Goal: Information Seeking & Learning: Learn about a topic

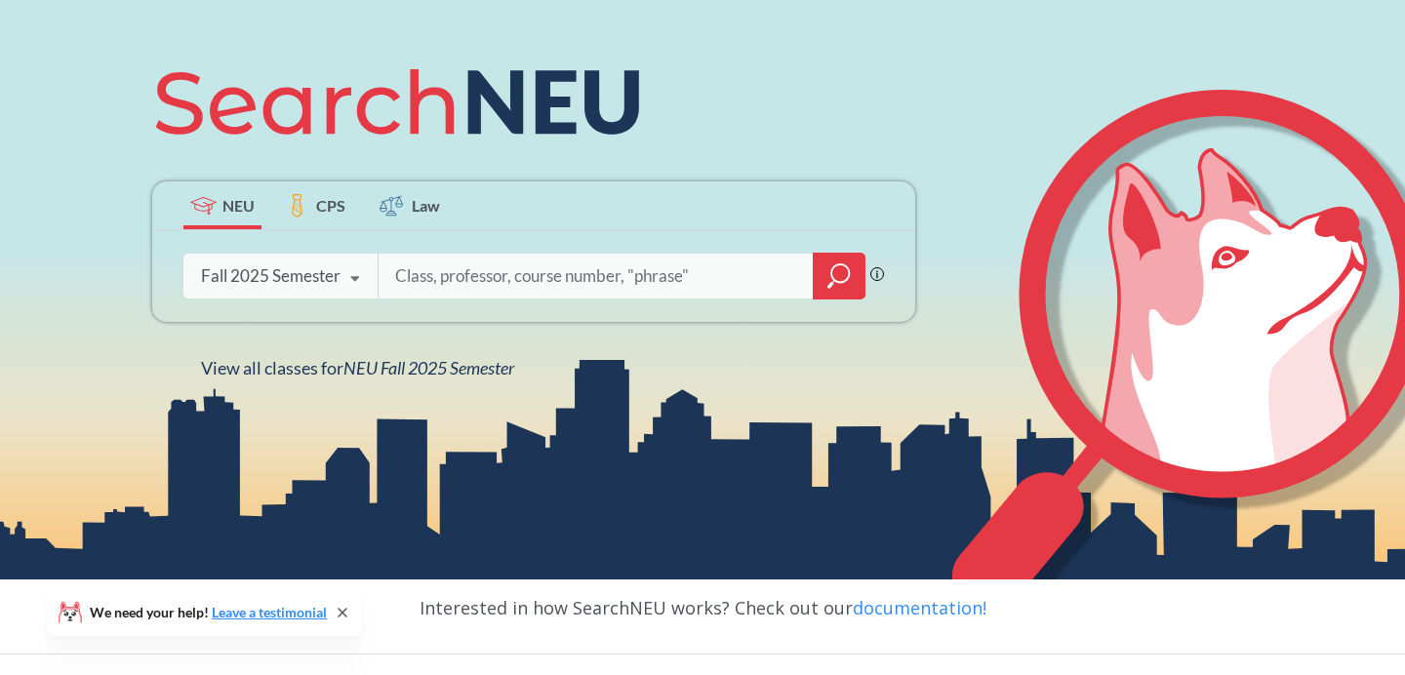
scroll to position [213, 0]
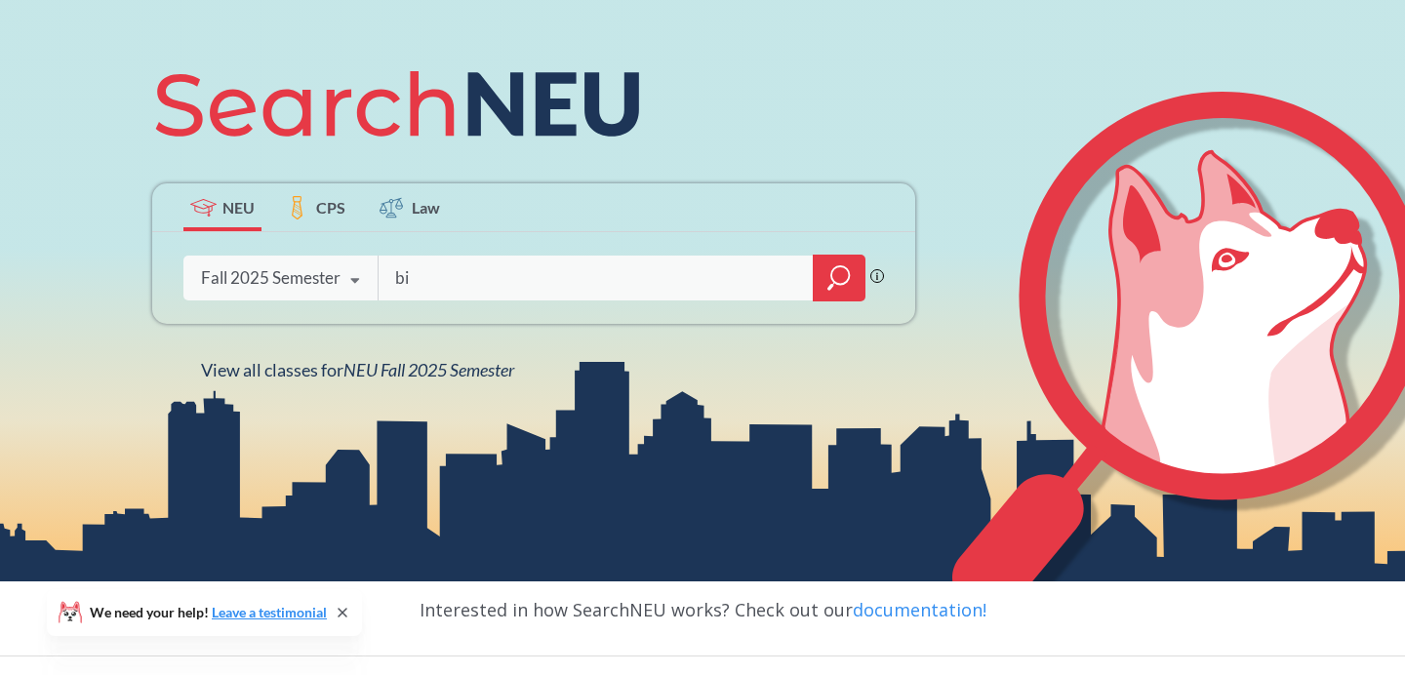
type input "b"
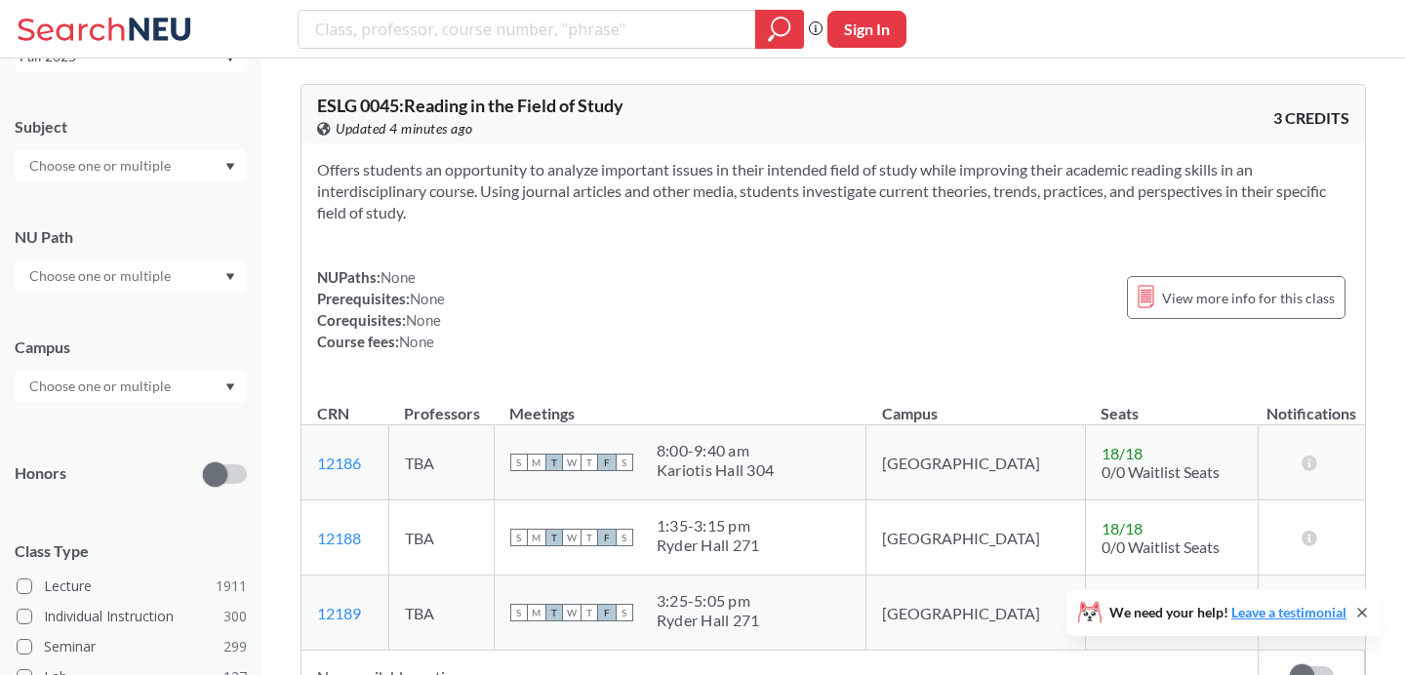
scroll to position [135, 0]
click at [162, 288] on input "text" at bounding box center [102, 276] width 164 height 23
click at [197, 229] on div "NU Path" at bounding box center [131, 237] width 232 height 21
click at [163, 395] on input "text" at bounding box center [102, 387] width 164 height 23
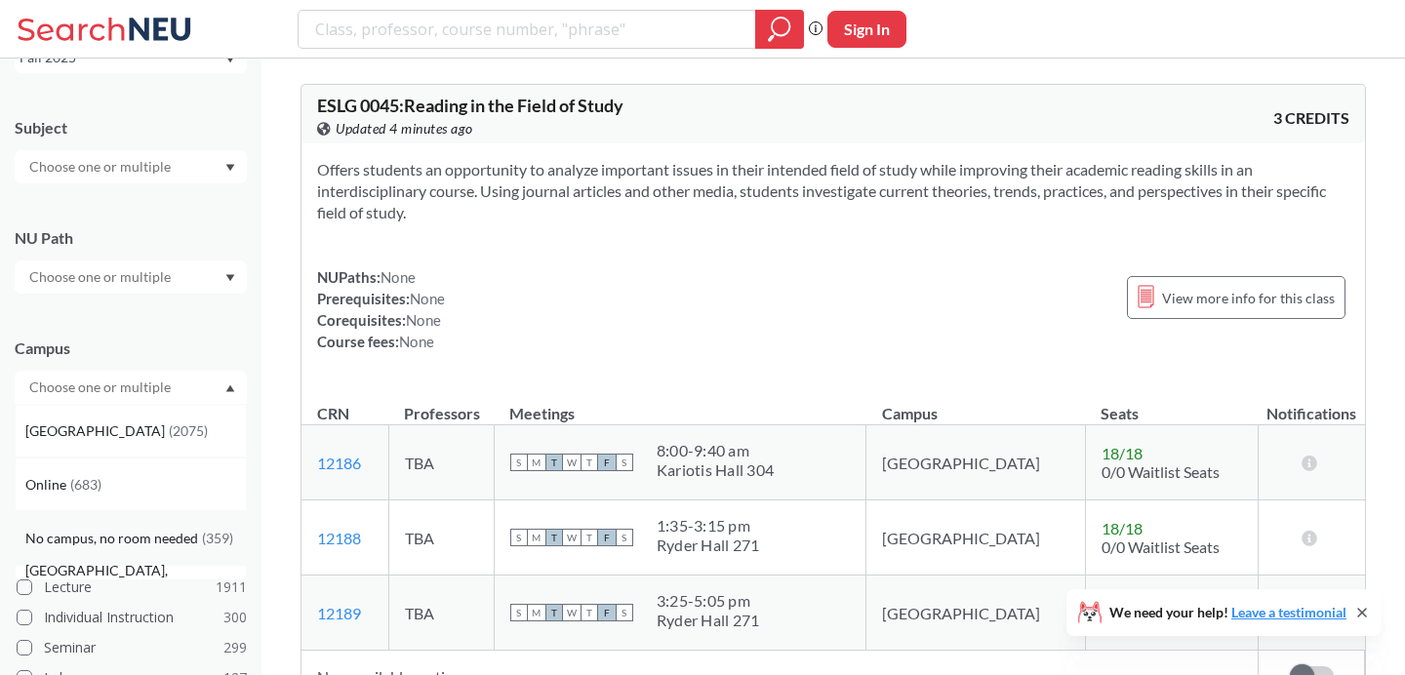
scroll to position [331, 0]
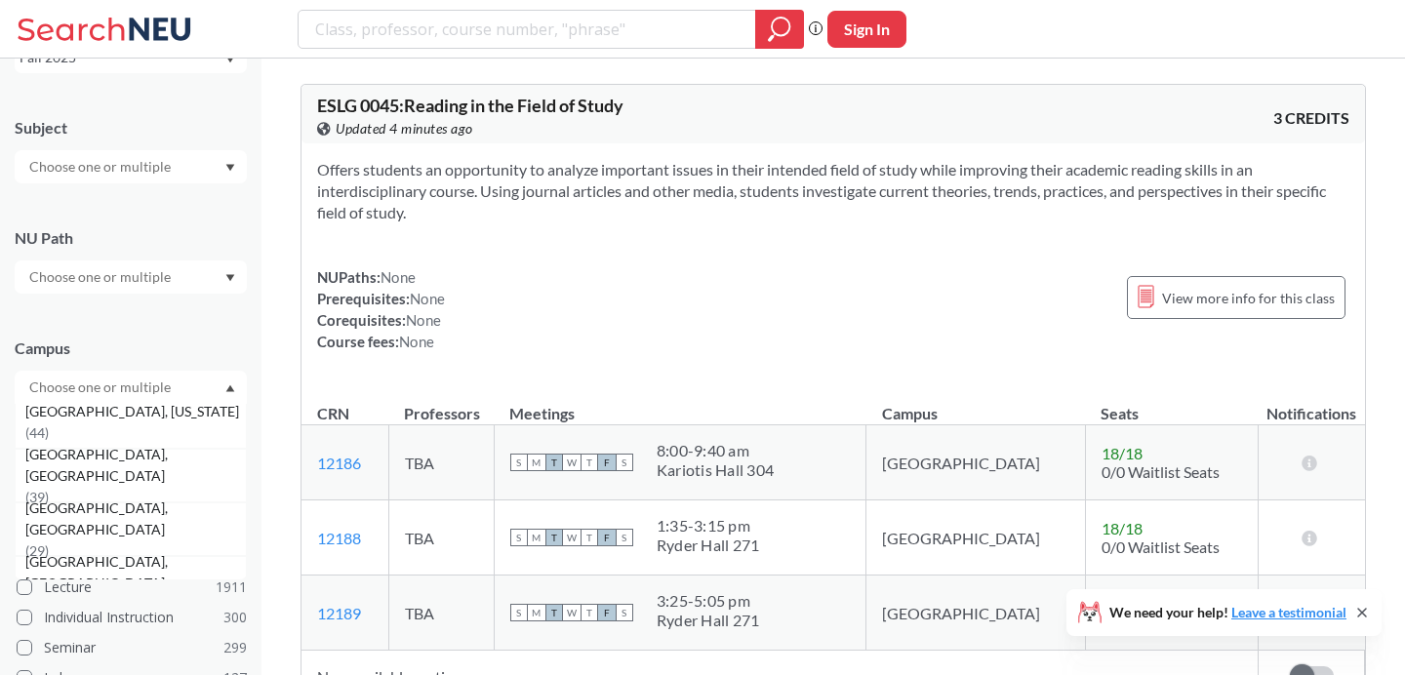
click at [174, 335] on div "Campus Boston ( 2075 ) Online ( 683 ) No campus, no room needed ( 359 ) Oakland…" at bounding box center [131, 361] width 232 height 86
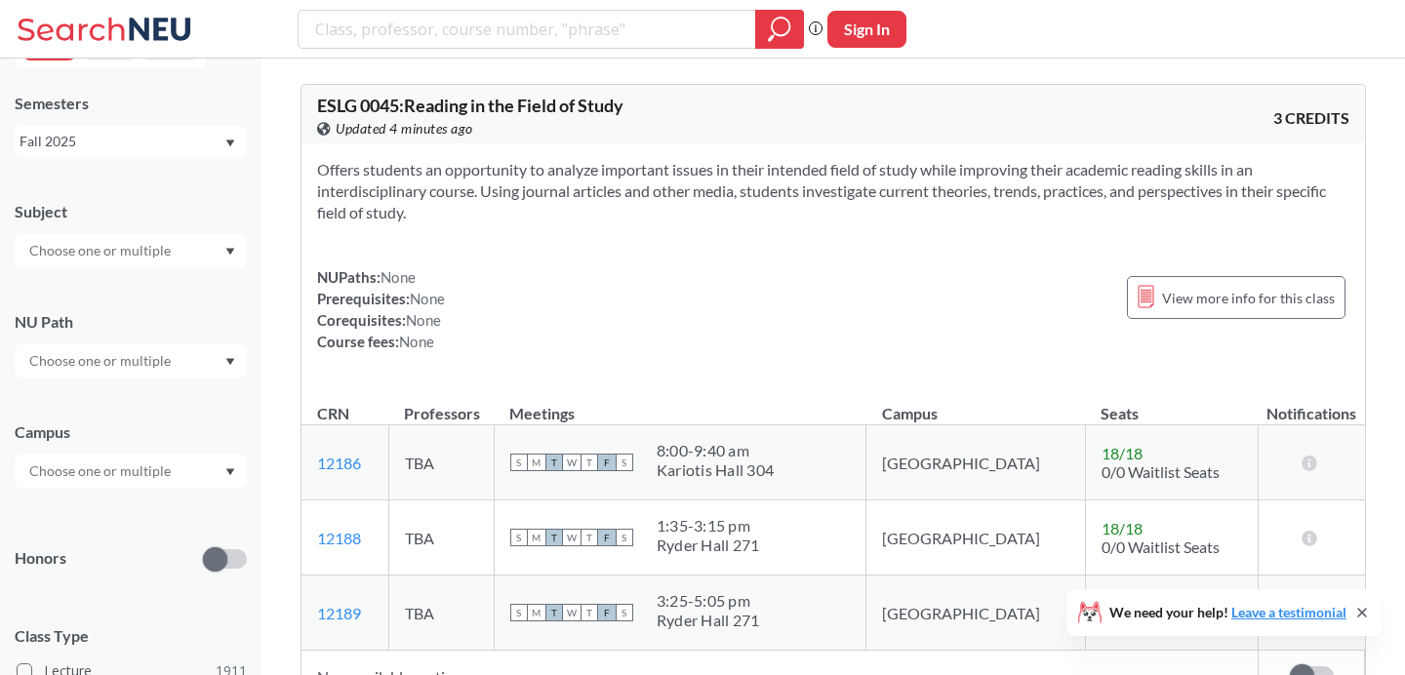
scroll to position [53, 0]
click at [154, 260] on input "text" at bounding box center [102, 248] width 164 height 23
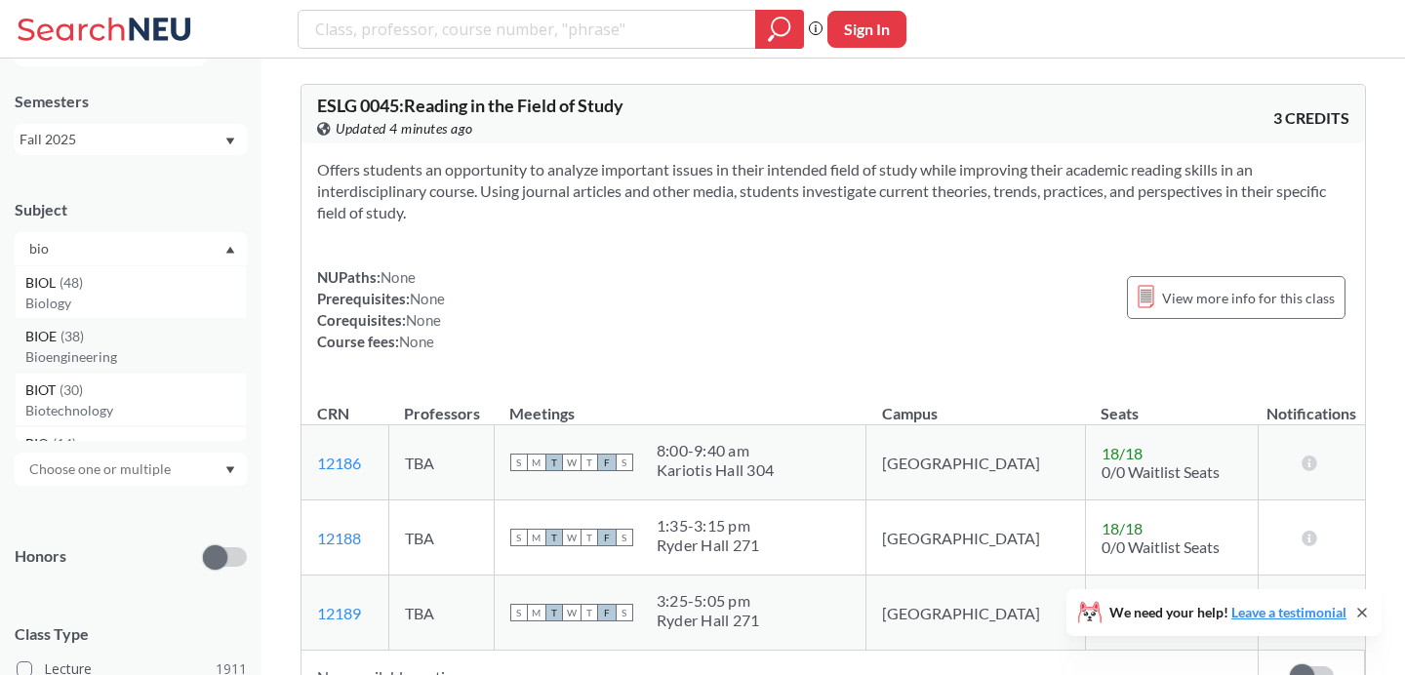
scroll to position [0, 0]
type input "bio"
click at [145, 277] on div "BIOL ( 48 )" at bounding box center [135, 282] width 221 height 21
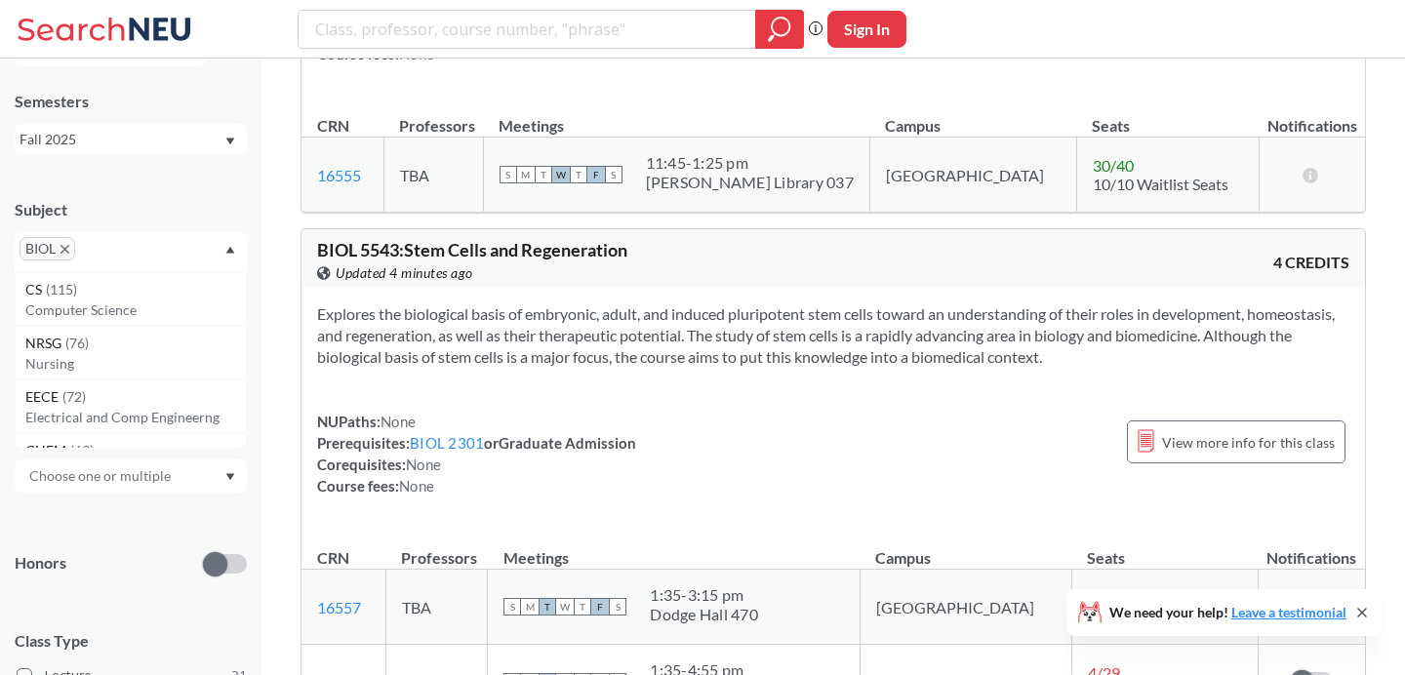
scroll to position [18899, 0]
click at [475, 411] on div "NUPaths: None Prerequisites: BIOL 2301 or Graduate Admission Corequisites: None…" at bounding box center [476, 454] width 319 height 86
click at [468, 434] on link "BIOL 2301" at bounding box center [447, 443] width 74 height 18
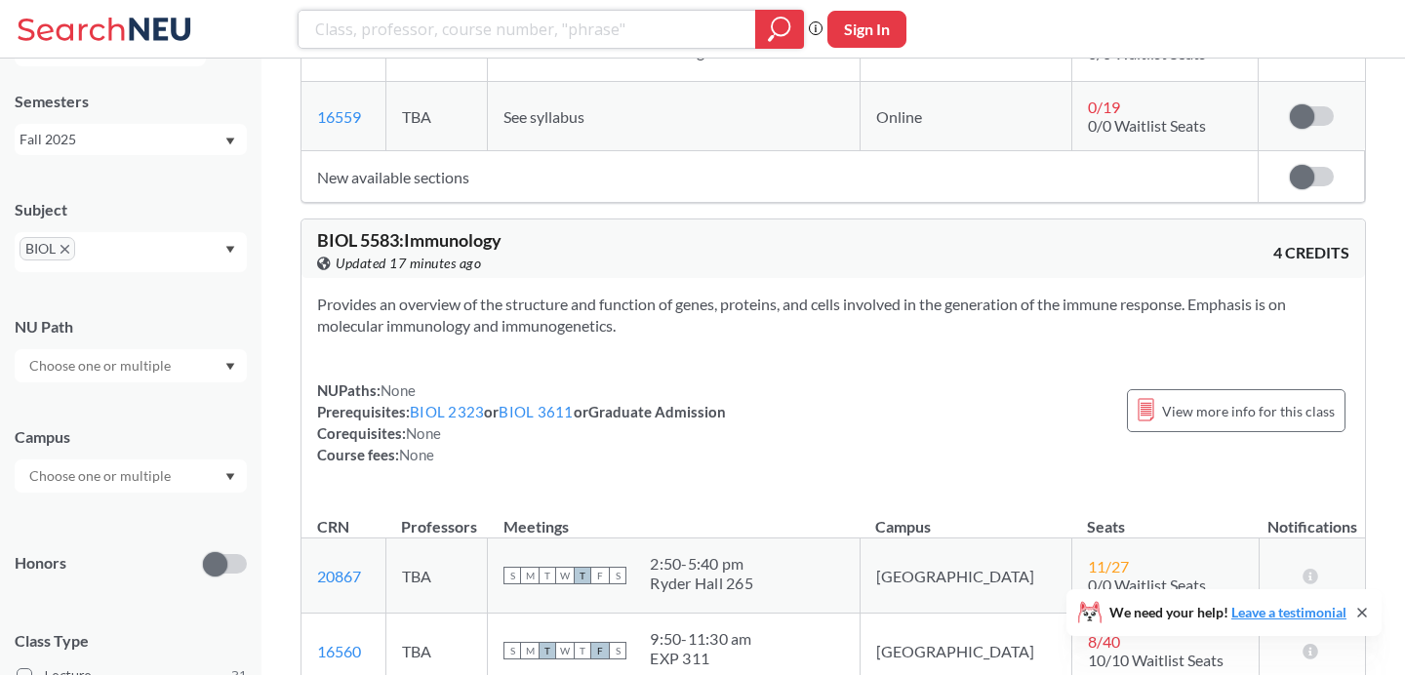
scroll to position [19534, 0]
click at [464, 406] on link "BIOL 2323" at bounding box center [447, 415] width 74 height 18
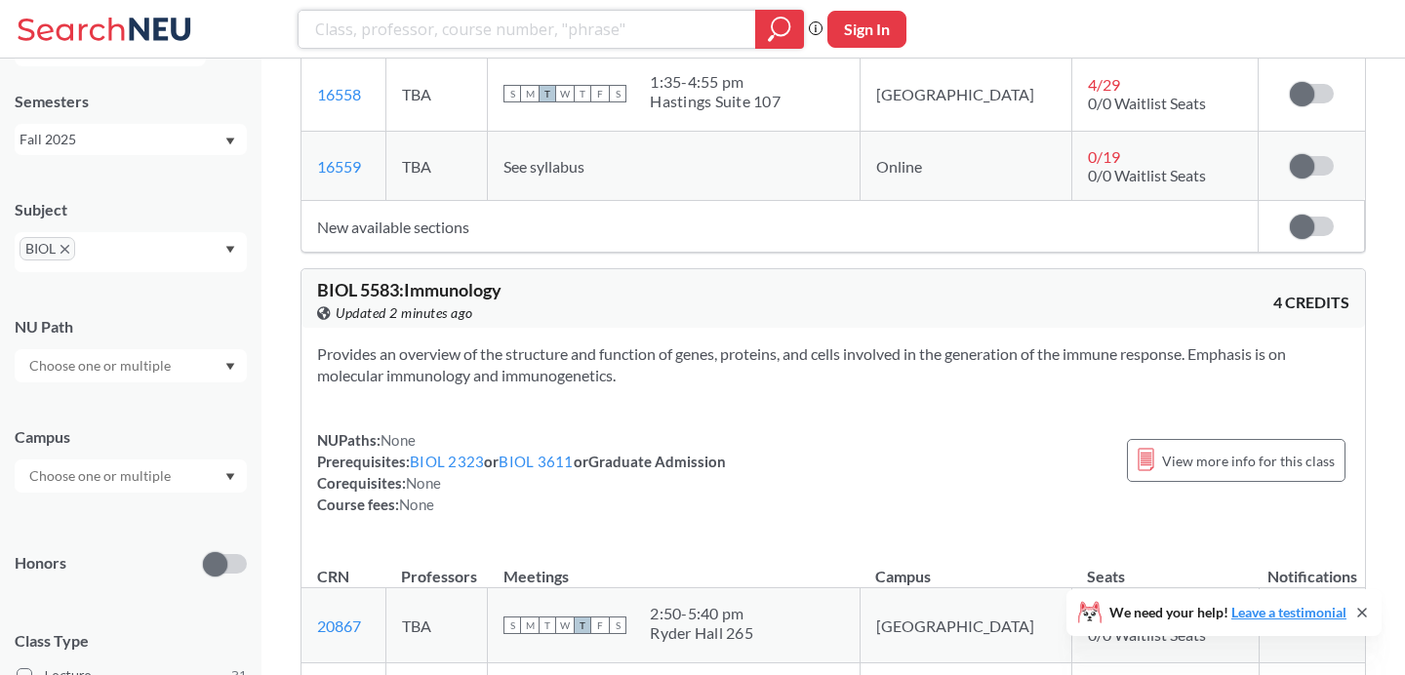
scroll to position [19508, 0]
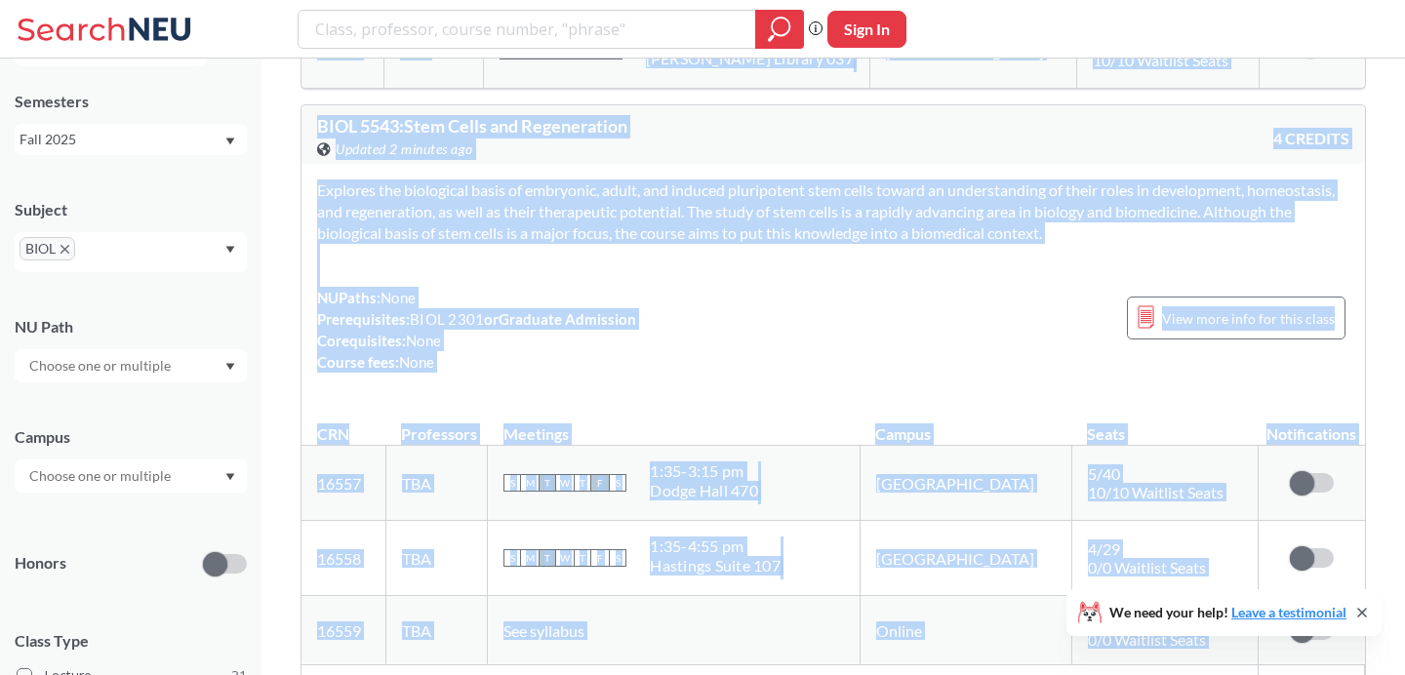
drag, startPoint x: 554, startPoint y: 291, endPoint x: 1363, endPoint y: -47, distance: 876.6
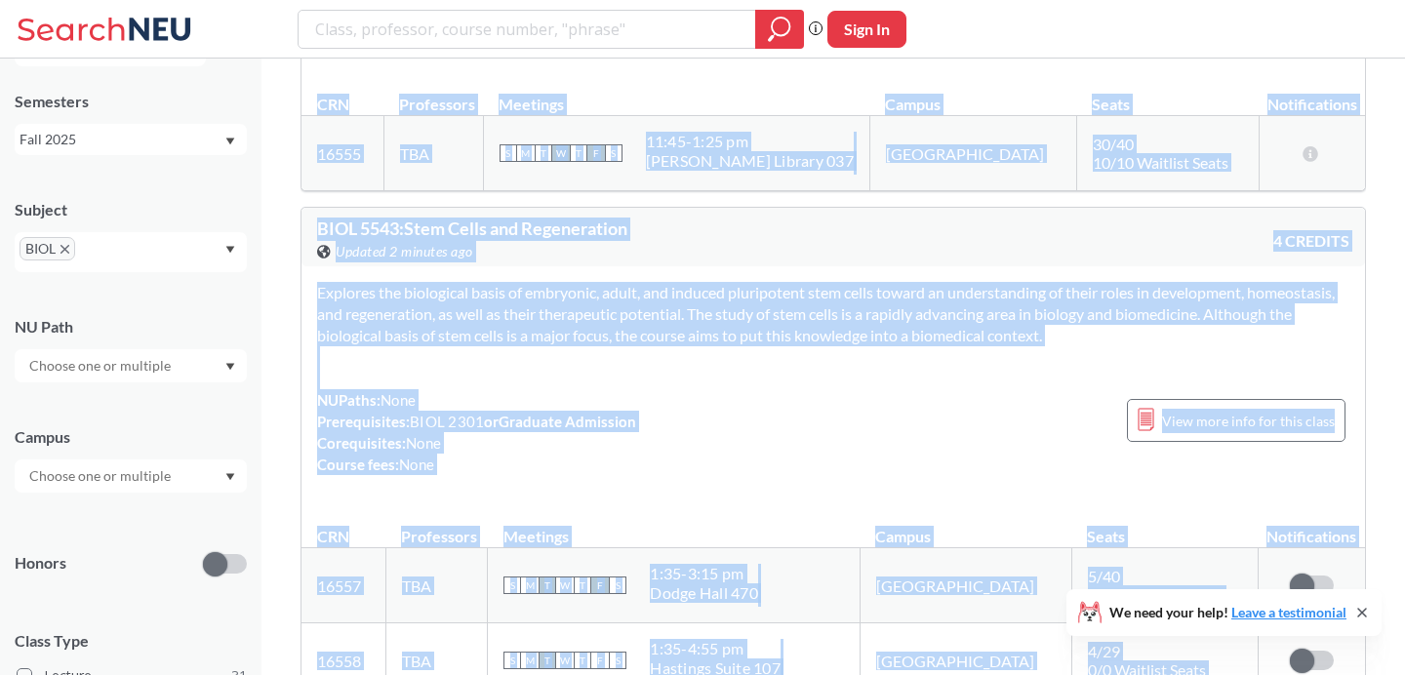
scroll to position [19543, 0]
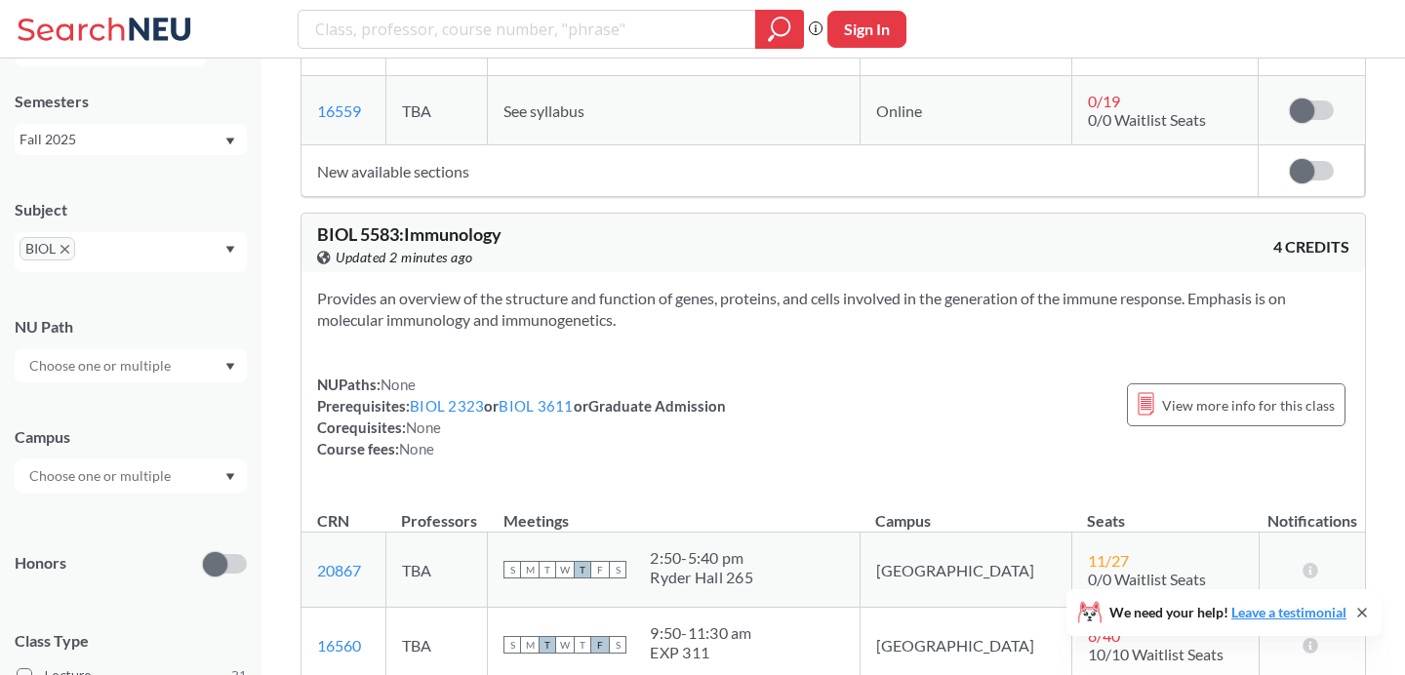
click at [863, 374] on div "NUPaths: None Prerequisites: BIOL 2323 or BIOL 3611 or Graduate Admission Coreq…" at bounding box center [833, 417] width 1032 height 86
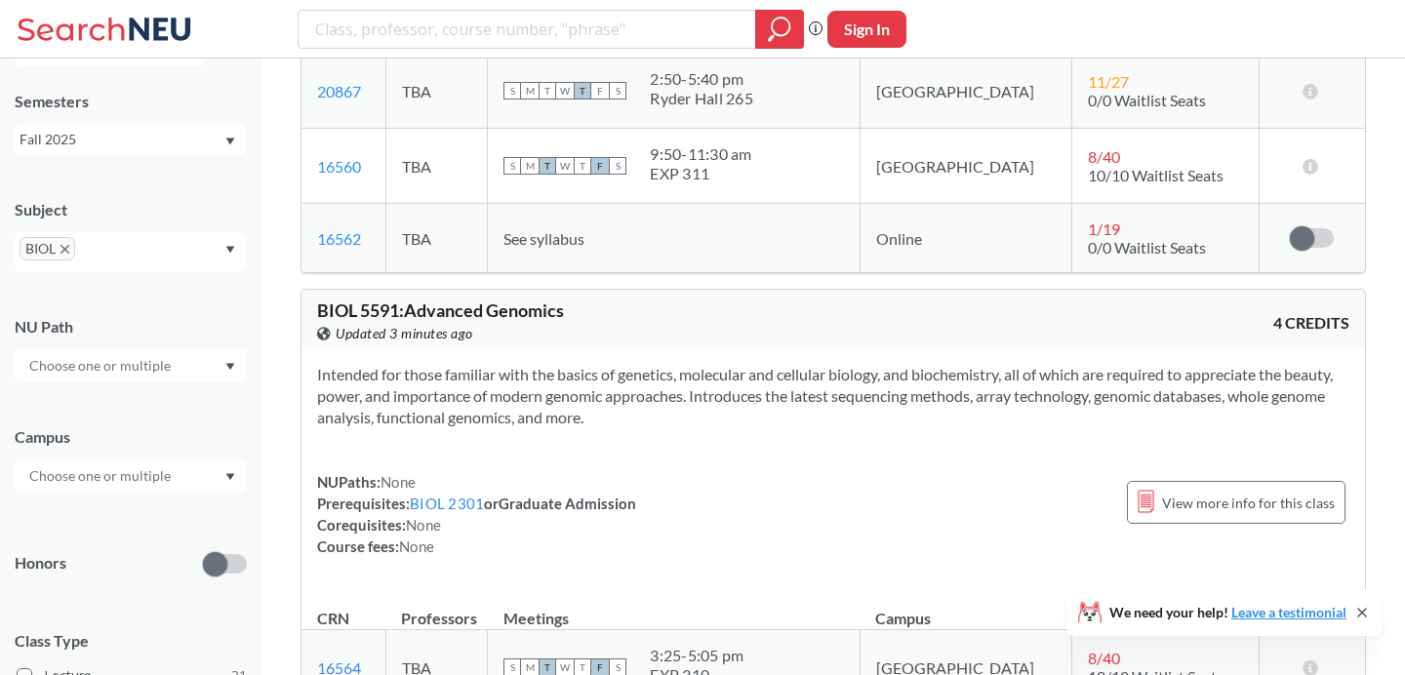
scroll to position [20033, 0]
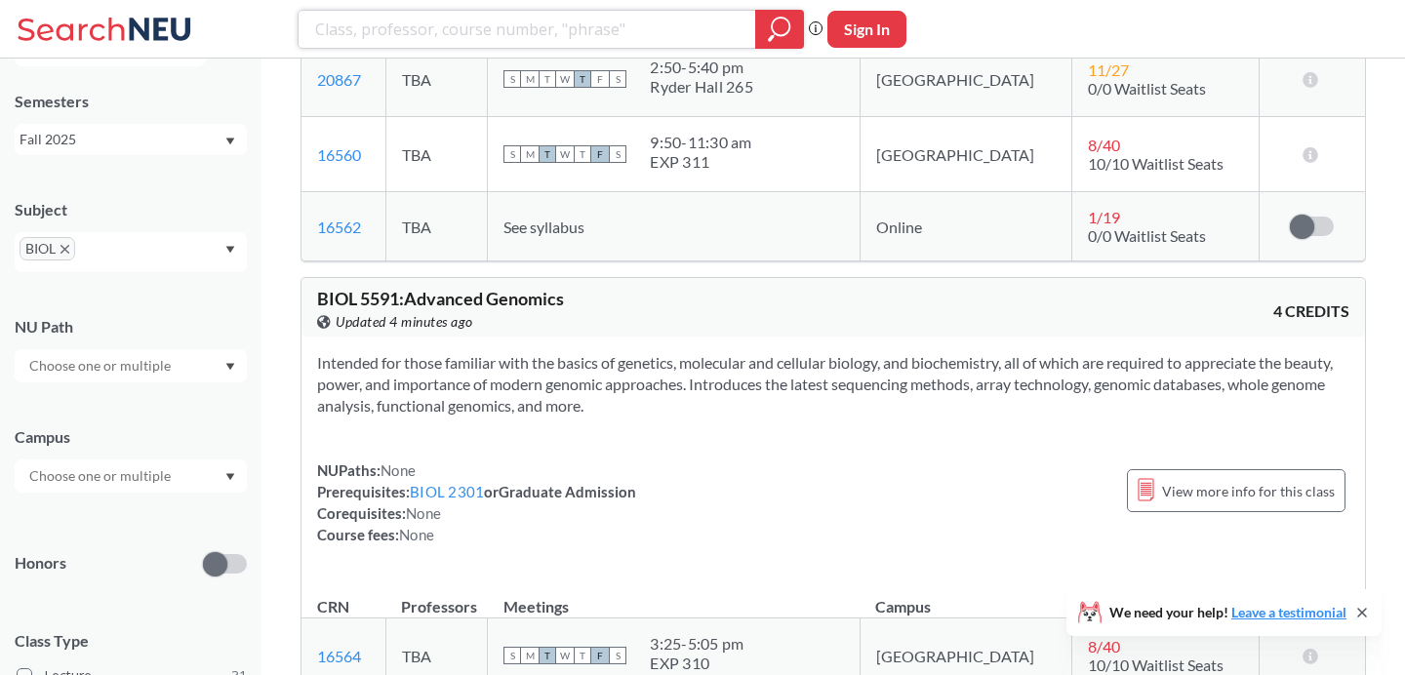
click at [553, 27] on input "search" at bounding box center [527, 29] width 428 height 33
type input "biology 2"
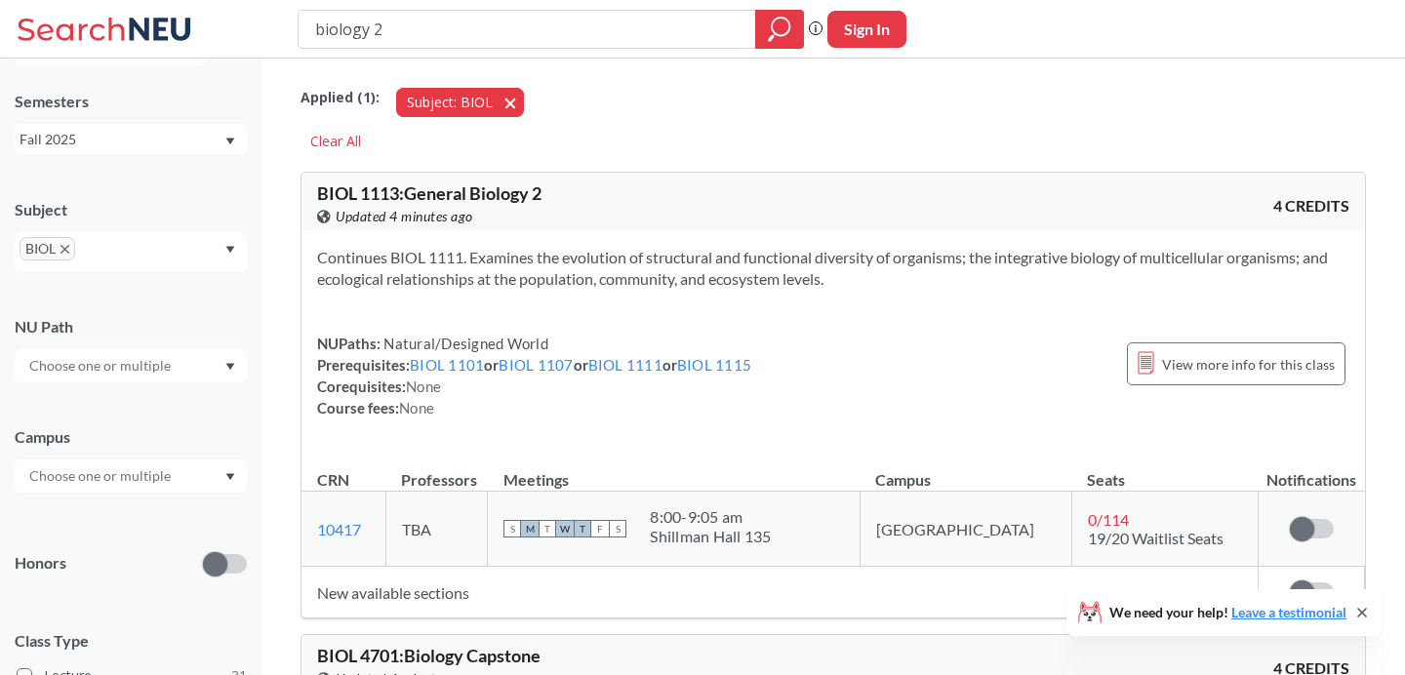
click at [510, 104] on button "Subject: BIOL BIOL" at bounding box center [460, 102] width 128 height 29
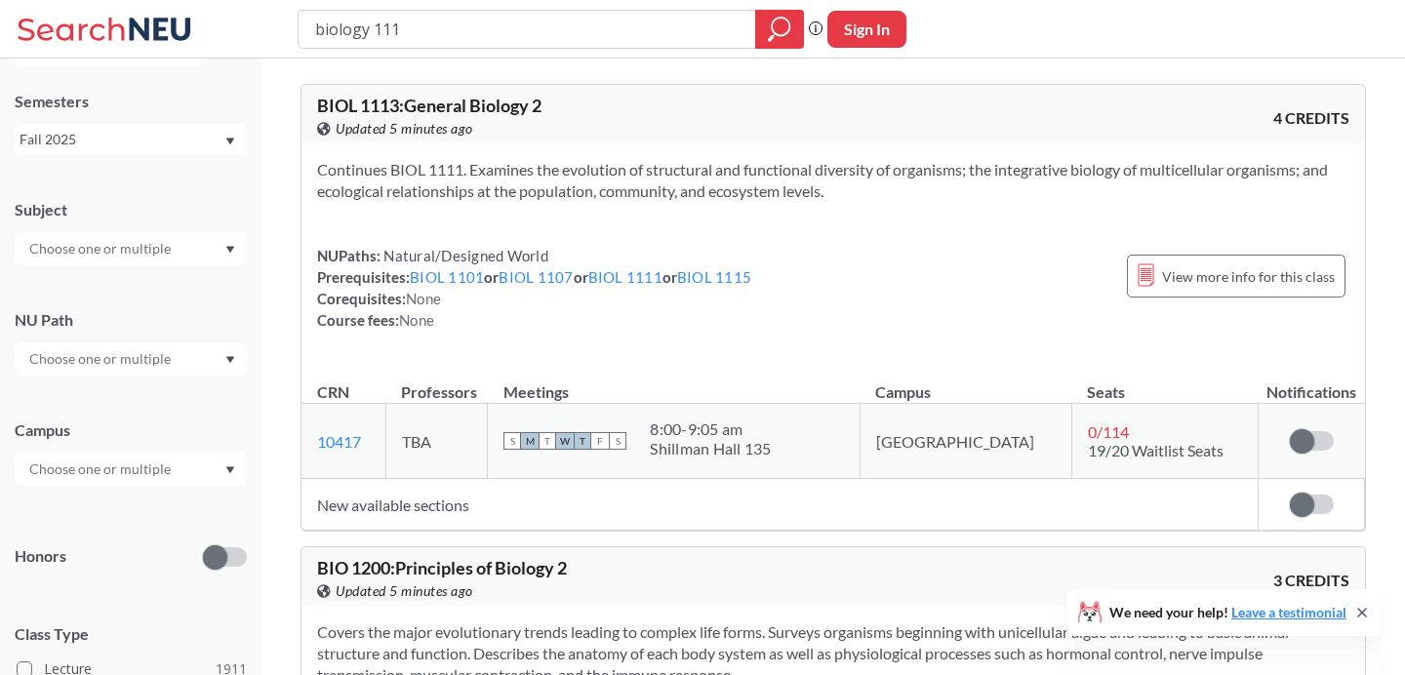
type input "biology 1114"
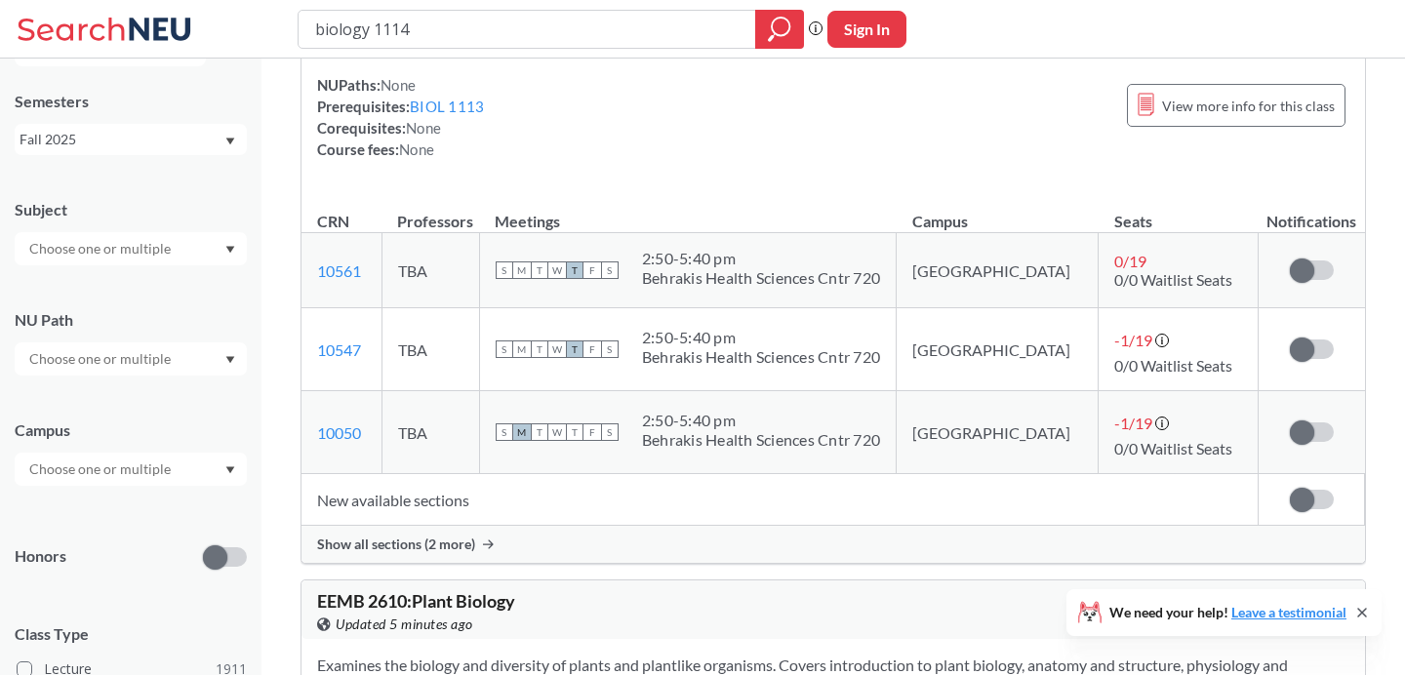
scroll to position [747, 0]
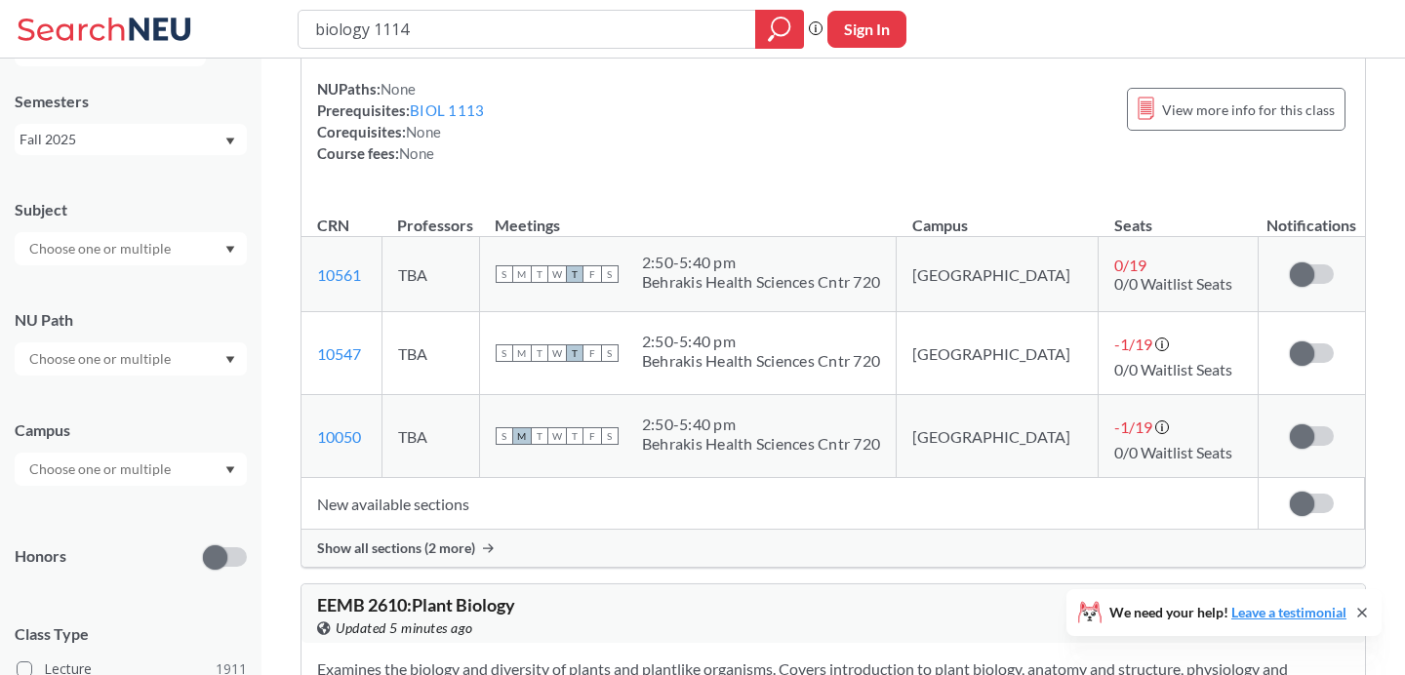
click at [634, 554] on div "Show all sections (2 more)" at bounding box center [834, 548] width 1064 height 37
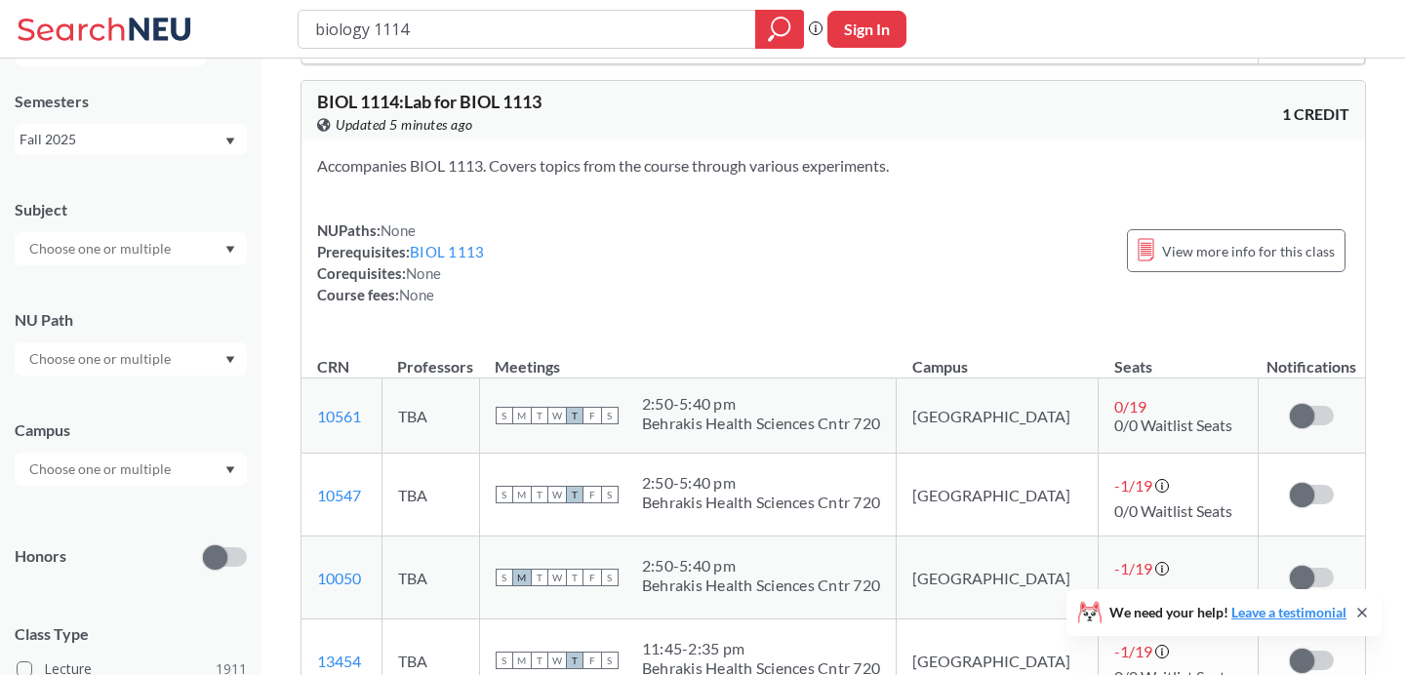
scroll to position [610, 0]
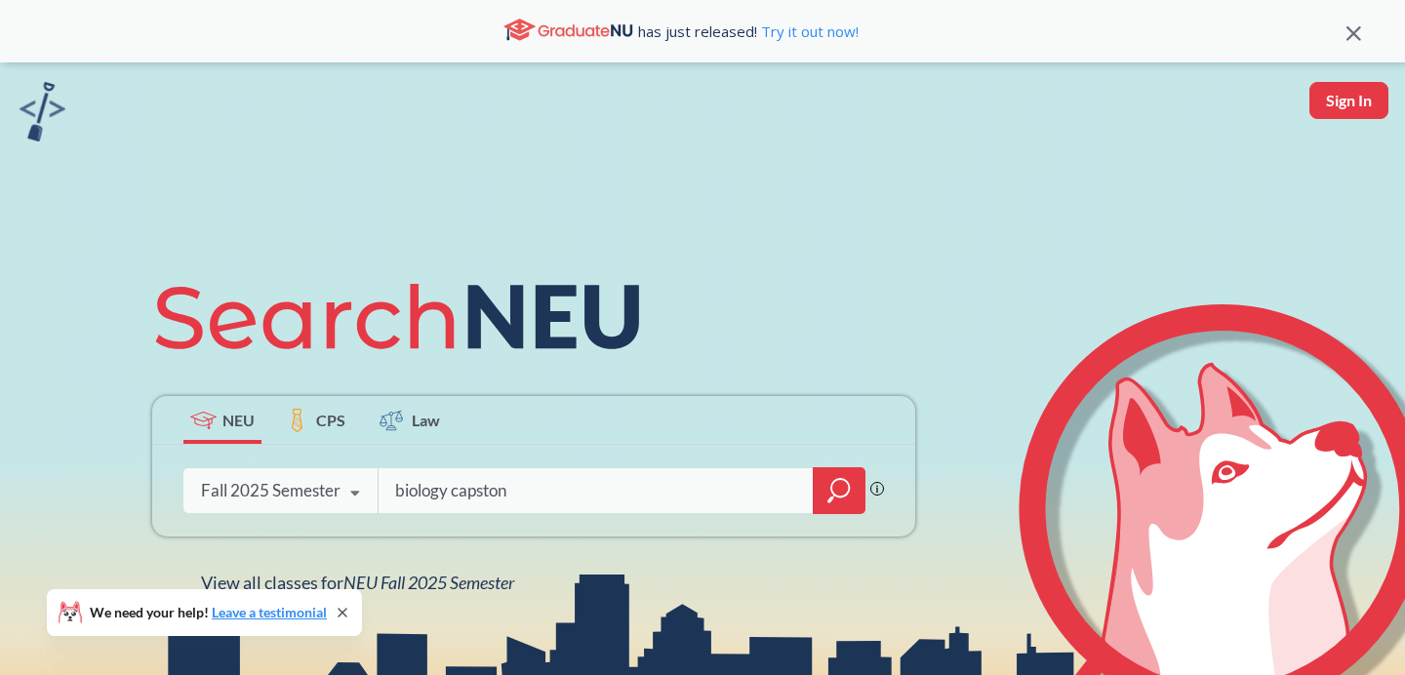
type input "biology capstone"
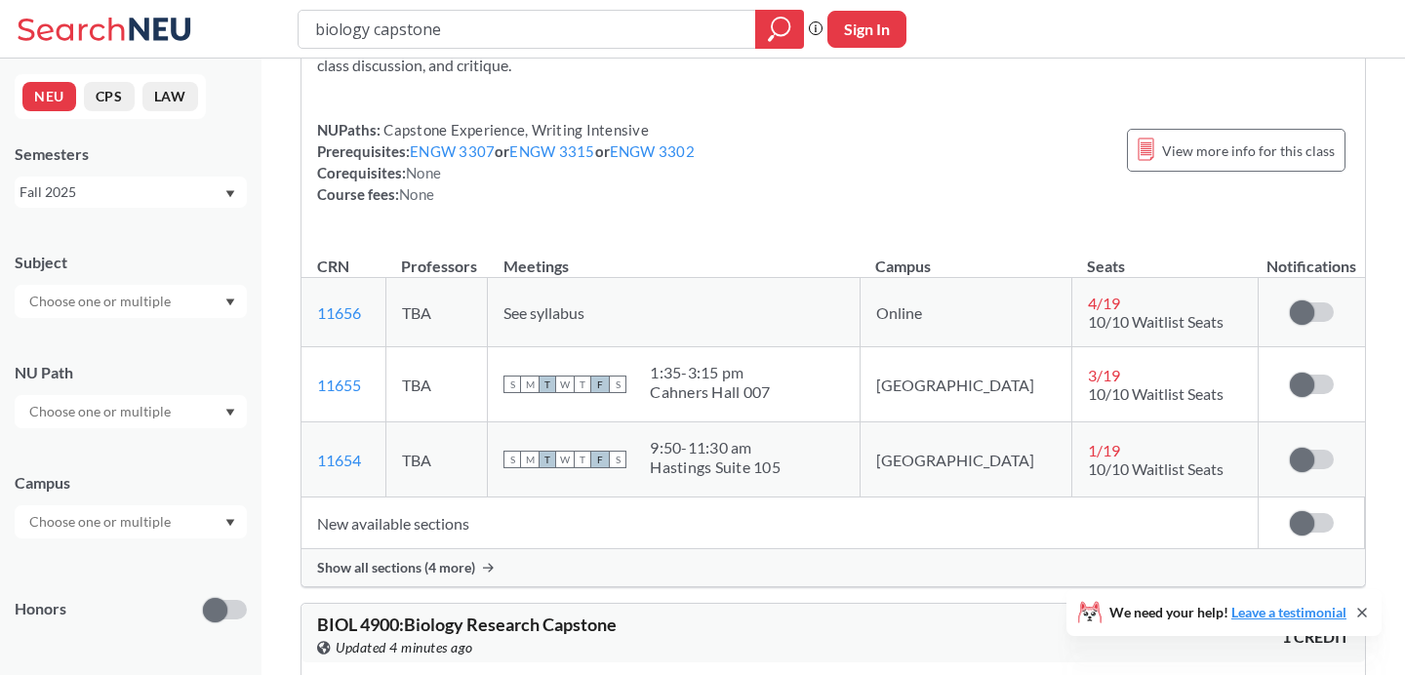
scroll to position [219, 0]
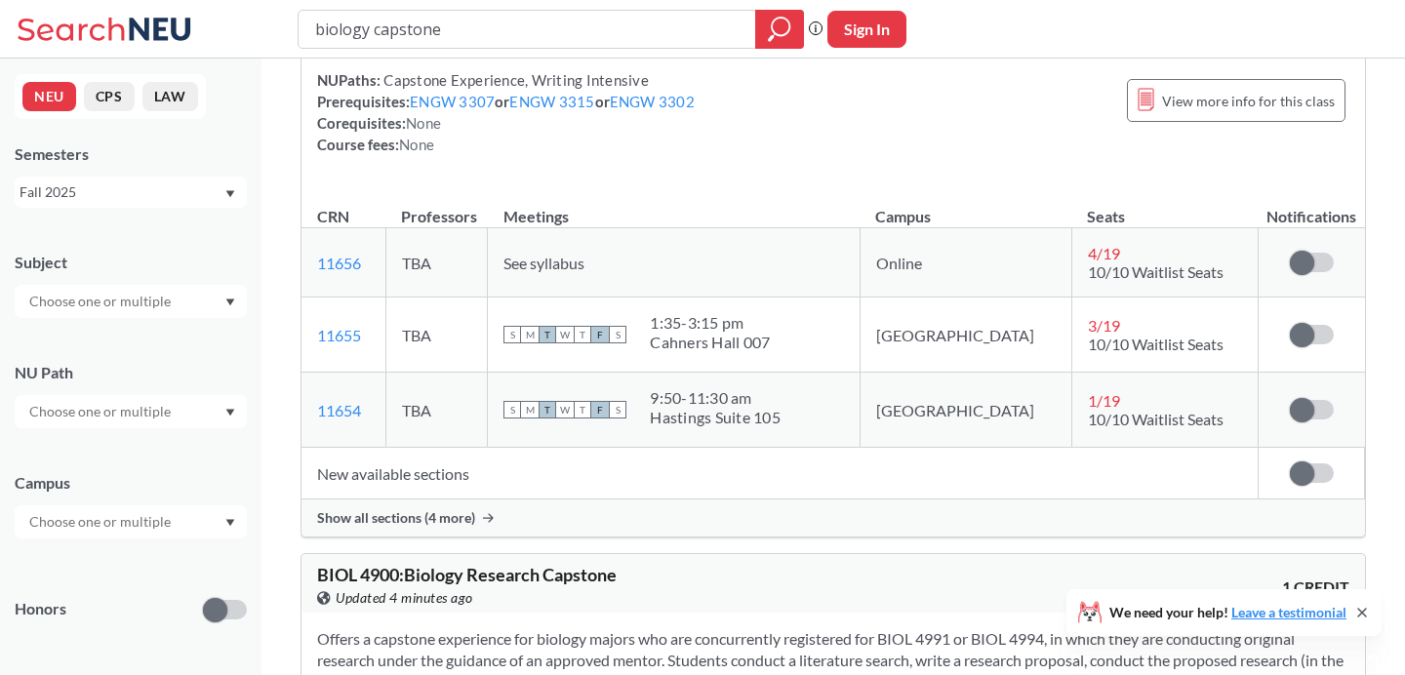
click at [879, 529] on div "Show all sections (4 more)" at bounding box center [834, 518] width 1064 height 37
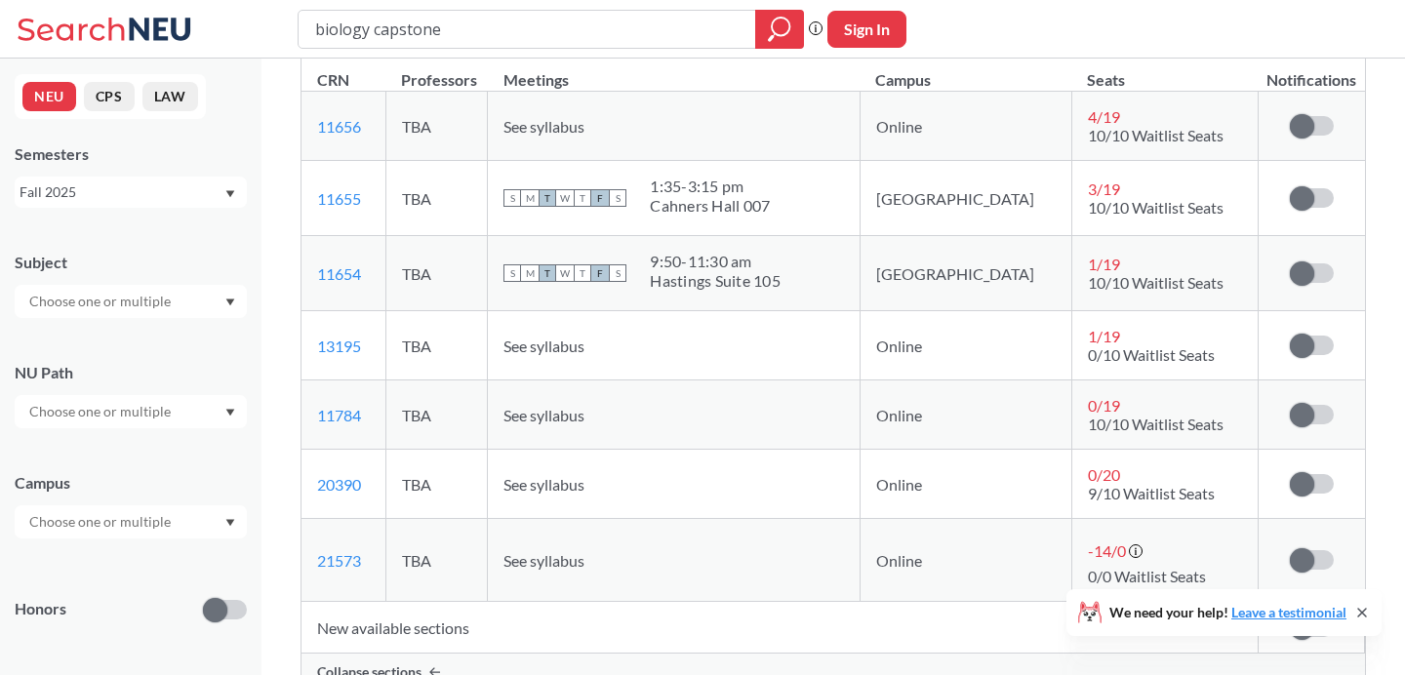
scroll to position [353, 0]
drag, startPoint x: 450, startPoint y: 27, endPoint x: 372, endPoint y: 26, distance: 78.1
click at [373, 27] on input "biology capstone" at bounding box center [527, 29] width 428 height 33
type input "biology 3422"
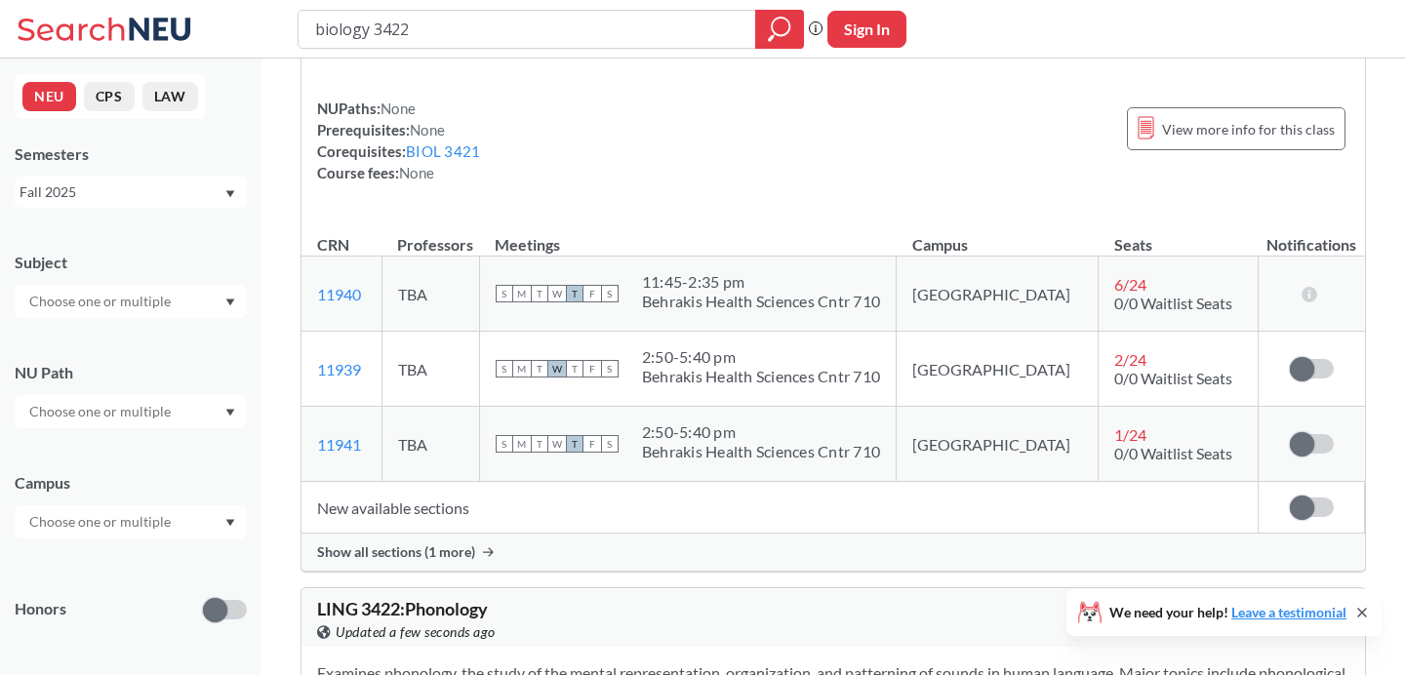
scroll to position [139, 0]
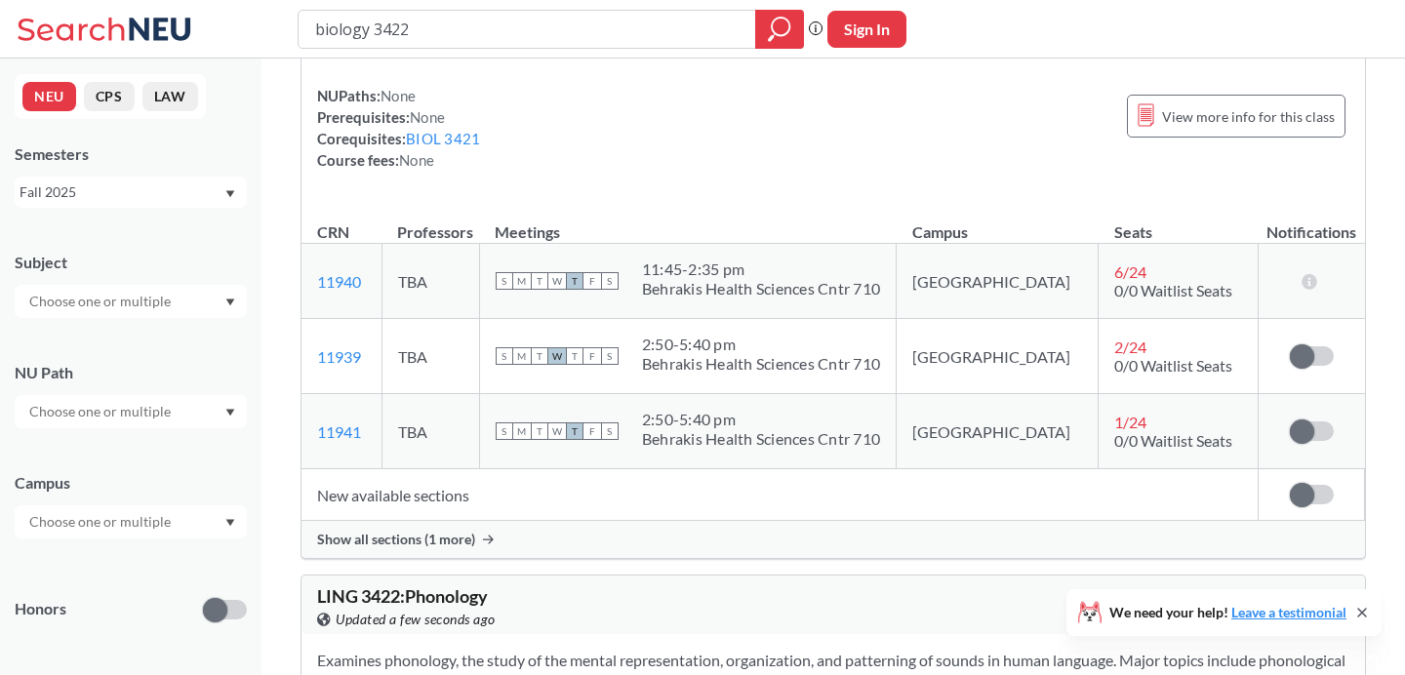
click at [468, 541] on span "Show all sections (1 more)" at bounding box center [396, 540] width 158 height 18
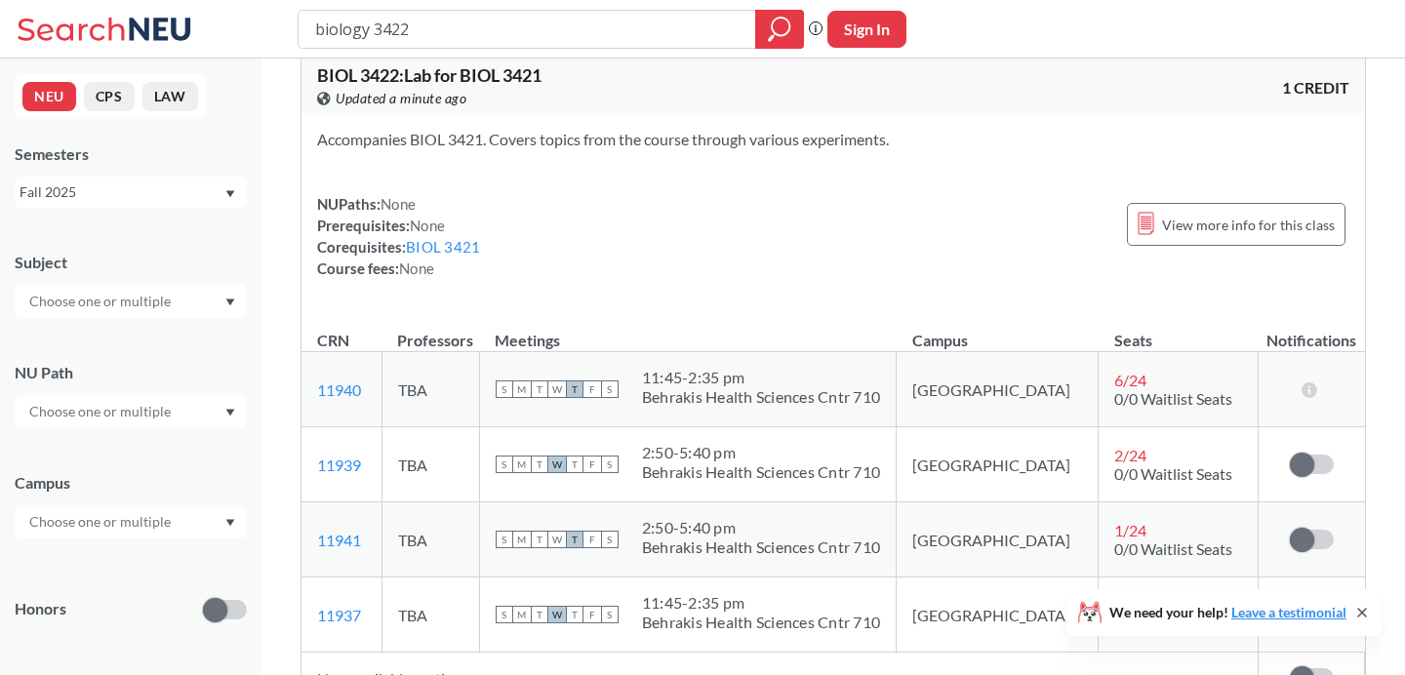
scroll to position [24, 0]
